Goal: Task Accomplishment & Management: Use online tool/utility

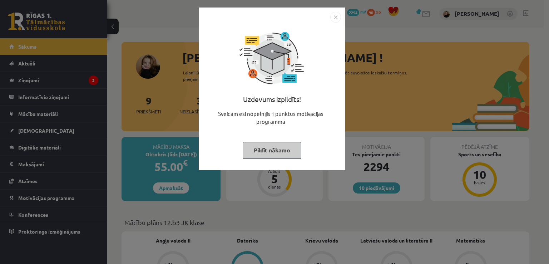
click at [265, 149] on button "Pildīt nākamo" at bounding box center [272, 150] width 59 height 16
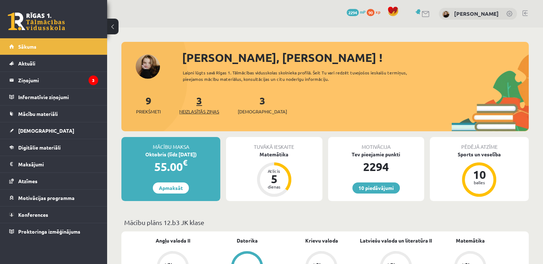
click at [199, 101] on link "3 Neizlasītās ziņas" at bounding box center [199, 104] width 40 height 21
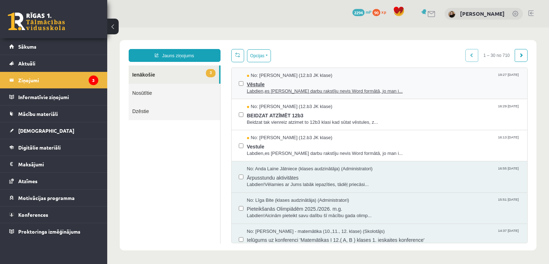
click at [277, 78] on span "No: [PERSON_NAME] (12.b3 JK klase)" at bounding box center [289, 75] width 85 height 7
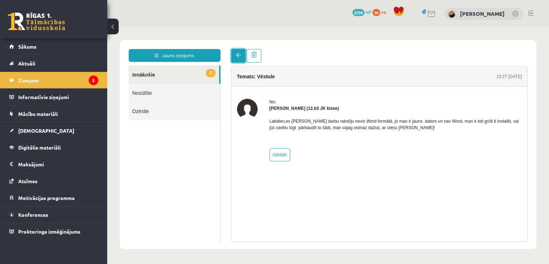
click at [237, 59] on link at bounding box center [238, 56] width 14 height 14
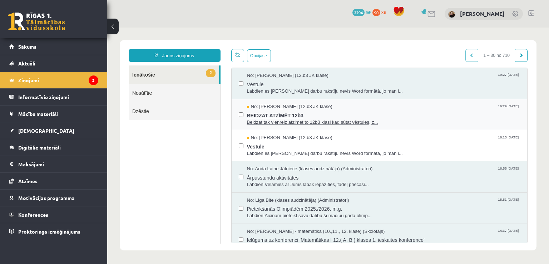
click at [262, 115] on span "BEIDZAT ATZĪMĒT 12b3" at bounding box center [383, 114] width 273 height 9
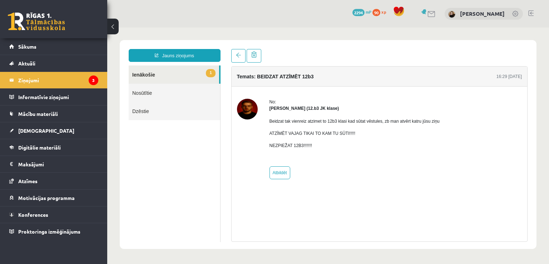
click at [250, 106] on img at bounding box center [247, 109] width 21 height 21
click at [234, 55] on link at bounding box center [238, 56] width 14 height 14
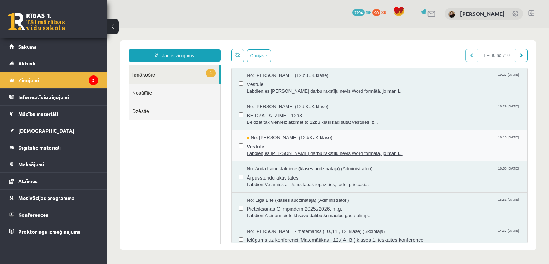
click at [263, 146] on span "Vestule" at bounding box center [383, 145] width 273 height 9
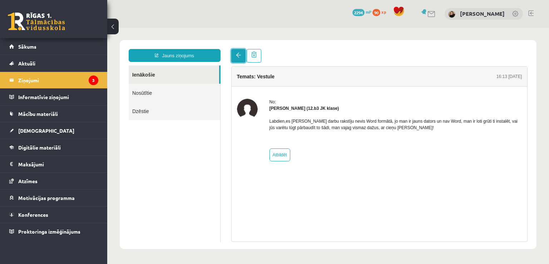
click at [238, 56] on span at bounding box center [238, 55] width 5 height 5
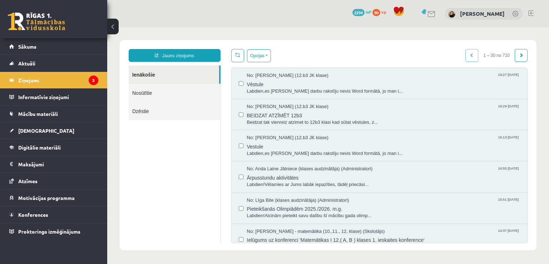
click at [150, 92] on link "Nosūtītie" at bounding box center [174, 93] width 91 height 18
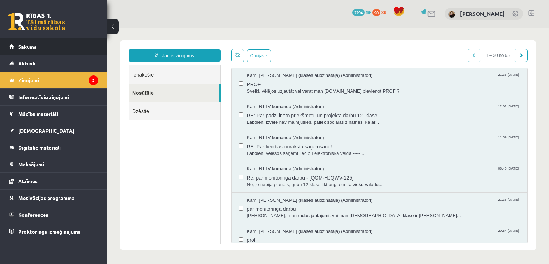
click at [31, 45] on span "Sākums" at bounding box center [27, 46] width 18 height 6
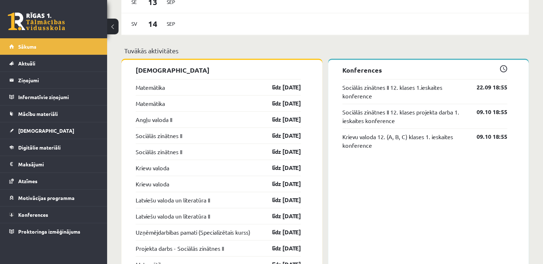
scroll to position [525, 0]
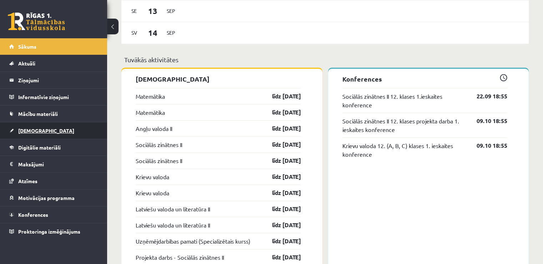
click at [31, 131] on span "[DEMOGRAPHIC_DATA]" at bounding box center [46, 130] width 56 height 6
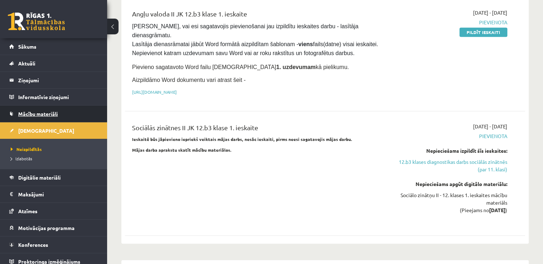
click at [40, 110] on span "Mācību materiāli" at bounding box center [38, 113] width 40 height 6
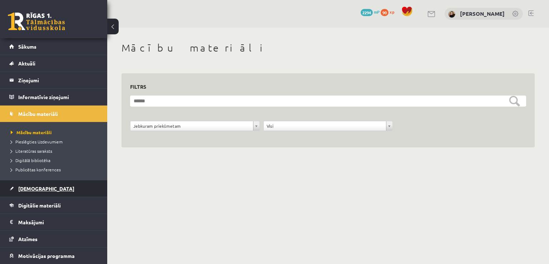
click at [29, 186] on span "[DEMOGRAPHIC_DATA]" at bounding box center [46, 188] width 56 height 6
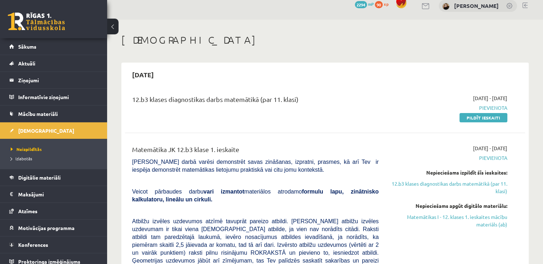
scroll to position [9, 0]
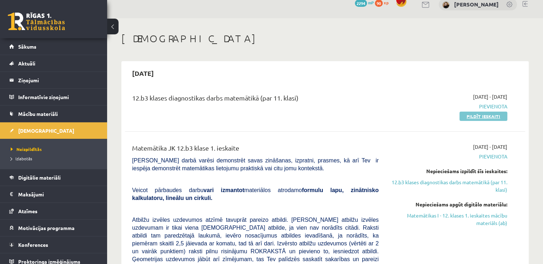
click at [496, 115] on link "Pildīt ieskaiti" at bounding box center [484, 115] width 48 height 9
